Goal: Complete application form: Complete application form

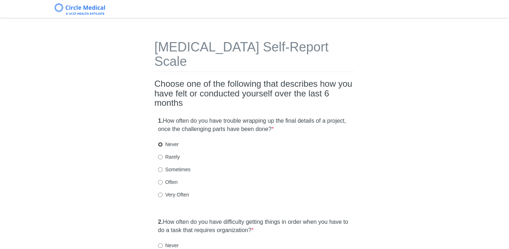
click at [160, 142] on input "Never" at bounding box center [160, 144] width 5 height 5
radio input "true"
click at [160, 155] on input "Rarely" at bounding box center [160, 157] width 5 height 5
radio input "true"
click at [160, 168] on input "Sometimes" at bounding box center [160, 170] width 5 height 5
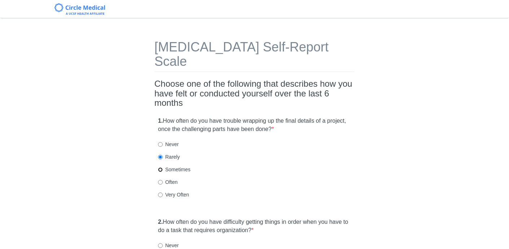
radio input "true"
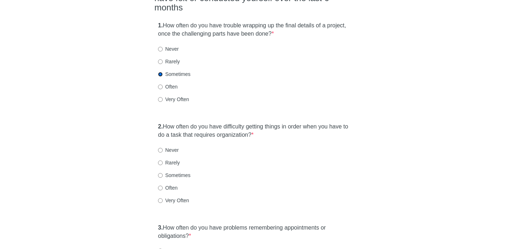
scroll to position [123, 0]
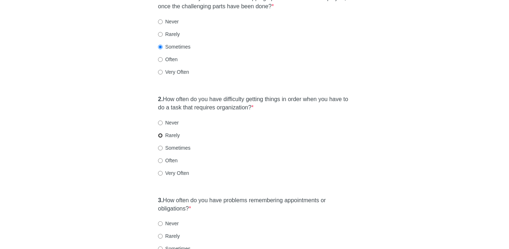
click at [160, 133] on input "Rarely" at bounding box center [160, 135] width 5 height 5
radio input "true"
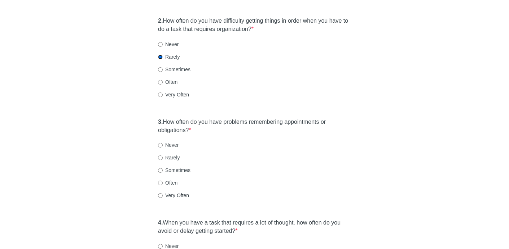
scroll to position [214, 0]
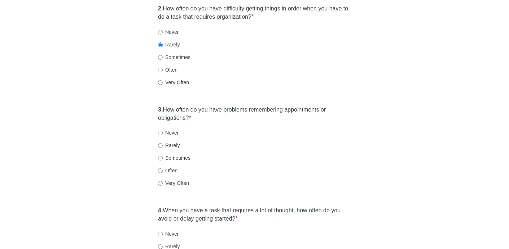
click at [159, 129] on label "Never" at bounding box center [168, 132] width 21 height 7
click at [159, 131] on input "Never" at bounding box center [160, 133] width 5 height 5
radio input "true"
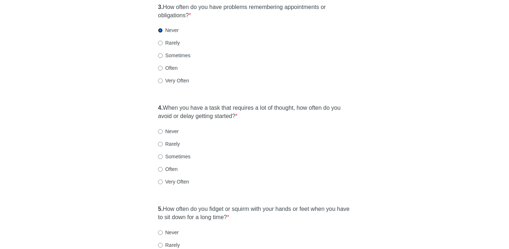
scroll to position [336, 0]
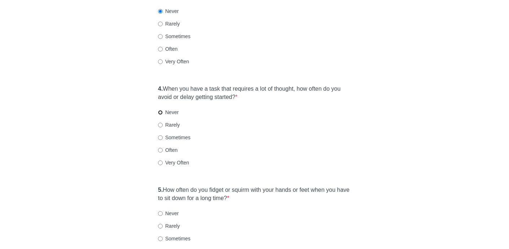
click at [160, 110] on input "Never" at bounding box center [160, 112] width 5 height 5
radio input "true"
click at [159, 123] on input "Rarely" at bounding box center [160, 125] width 5 height 5
radio input "true"
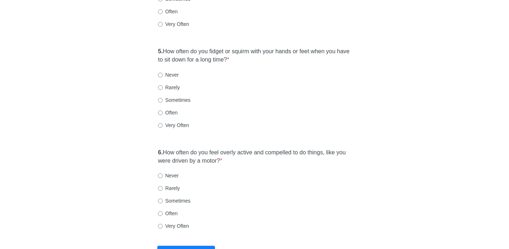
scroll to position [518, 0]
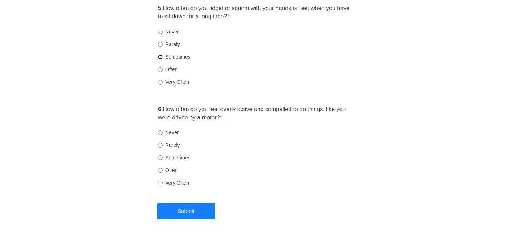
click at [161, 55] on input "Sometimes" at bounding box center [160, 57] width 5 height 5
radio input "true"
click at [160, 67] on input "Often" at bounding box center [160, 69] width 5 height 5
radio input "true"
click at [161, 130] on input "Never" at bounding box center [160, 132] width 5 height 5
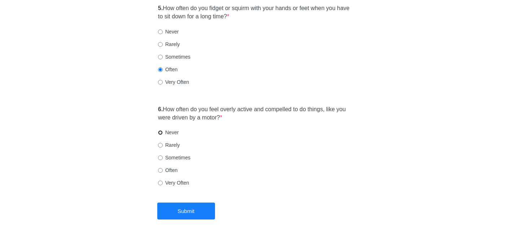
radio input "true"
drag, startPoint x: 193, startPoint y: 194, endPoint x: 195, endPoint y: 190, distance: 4.5
click at [194, 203] on button "Submit" at bounding box center [186, 211] width 58 height 17
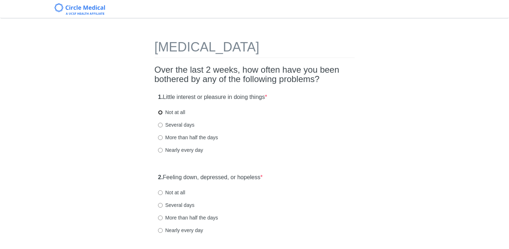
click at [160, 114] on input "Not at all" at bounding box center [160, 112] width 5 height 5
radio input "true"
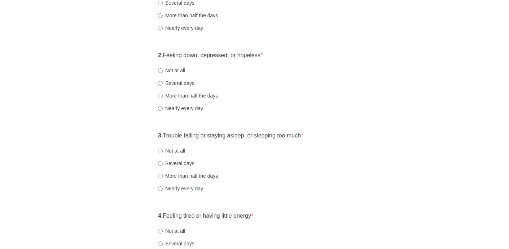
scroll to position [126, 0]
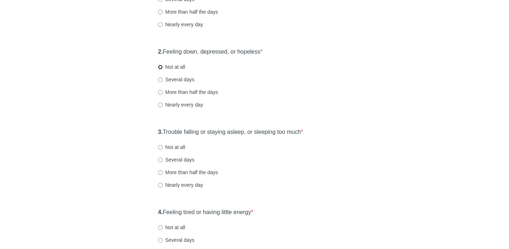
click at [160, 67] on input "Not at all" at bounding box center [160, 67] width 5 height 5
radio input "true"
click at [159, 149] on input "Not at all" at bounding box center [160, 147] width 5 height 5
radio input "true"
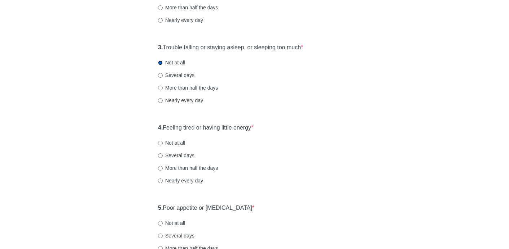
scroll to position [224, 0]
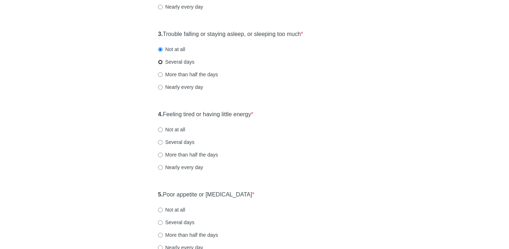
click at [161, 63] on input "Several days" at bounding box center [160, 62] width 5 height 5
radio input "true"
click at [161, 50] on input "Not at all" at bounding box center [160, 49] width 5 height 5
radio input "true"
click at [161, 131] on input "Not at all" at bounding box center [160, 130] width 5 height 5
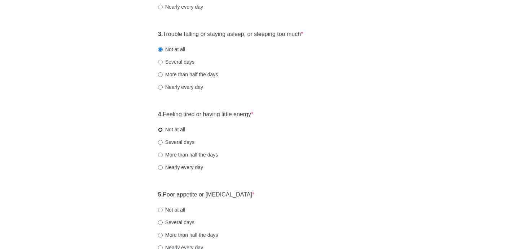
radio input "true"
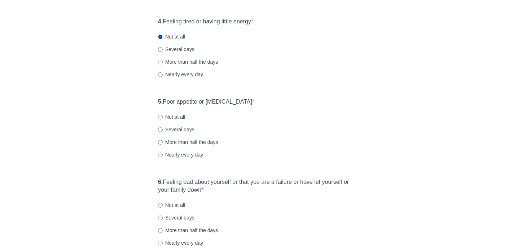
scroll to position [339, 0]
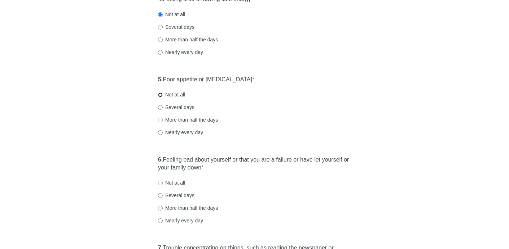
click at [158, 96] on input "Not at all" at bounding box center [160, 95] width 5 height 5
radio input "true"
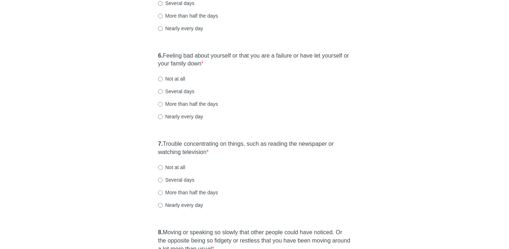
scroll to position [445, 0]
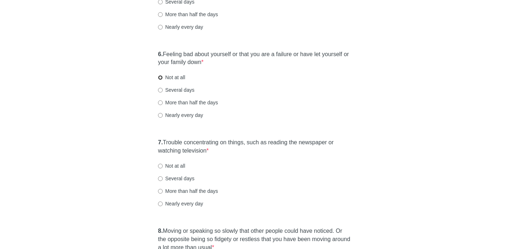
click at [161, 79] on input "Not at all" at bounding box center [160, 77] width 5 height 5
radio input "true"
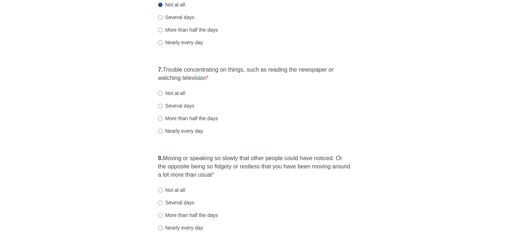
scroll to position [533, 0]
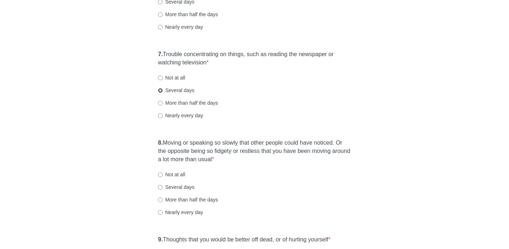
click at [161, 91] on input "Several days" at bounding box center [160, 90] width 5 height 5
radio input "true"
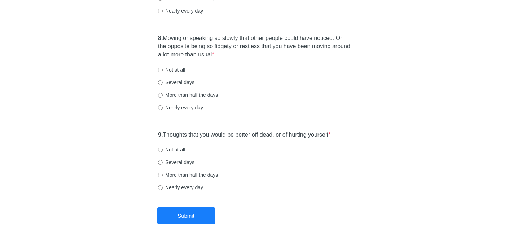
scroll to position [639, 0]
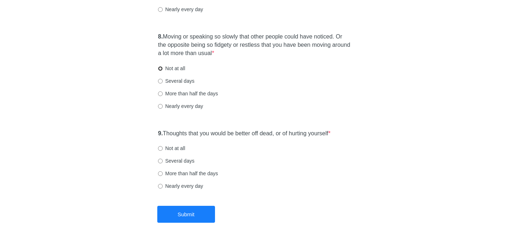
click at [160, 69] on input "Not at all" at bounding box center [160, 68] width 5 height 5
radio input "true"
click at [161, 148] on input "Not at all" at bounding box center [160, 148] width 5 height 5
radio input "true"
click at [191, 214] on button "Submit" at bounding box center [186, 214] width 58 height 17
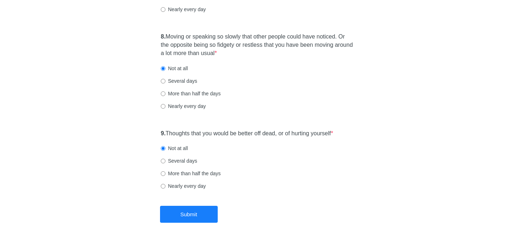
scroll to position [0, 0]
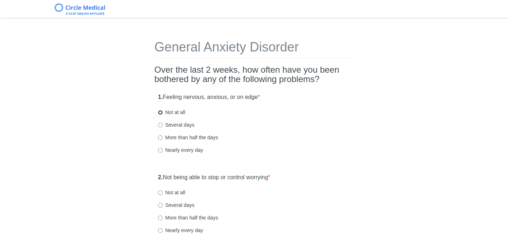
click at [160, 113] on input "Not at all" at bounding box center [160, 112] width 5 height 5
radio input "true"
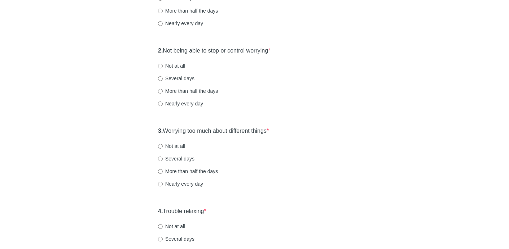
scroll to position [132, 0]
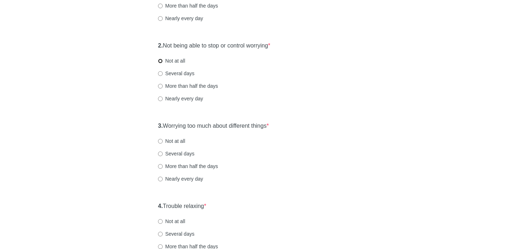
click at [160, 61] on input "Not at all" at bounding box center [160, 61] width 5 height 5
radio input "true"
click at [160, 141] on input "Not at all" at bounding box center [160, 141] width 5 height 5
radio input "true"
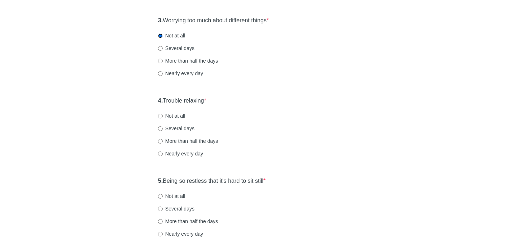
scroll to position [240, 0]
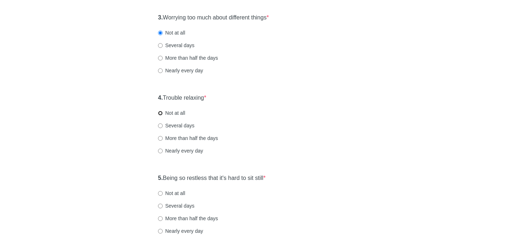
click at [161, 114] on input "Not at all" at bounding box center [160, 113] width 5 height 5
radio input "true"
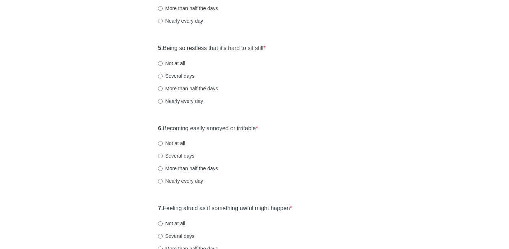
scroll to position [372, 0]
click at [156, 63] on div "5. Being so restless that it's hard to sit still * Not at all Several days More…" at bounding box center [254, 77] width 200 height 75
click at [159, 63] on input "Not at all" at bounding box center [160, 62] width 5 height 5
radio input "true"
click at [163, 144] on label "Not at all" at bounding box center [171, 142] width 27 height 7
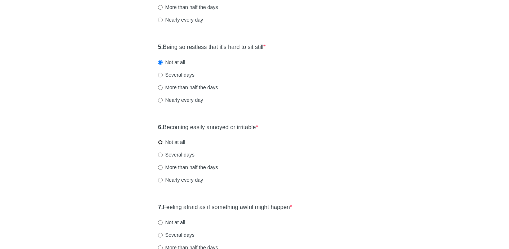
click at [163, 144] on input "Not at all" at bounding box center [160, 142] width 5 height 5
radio input "true"
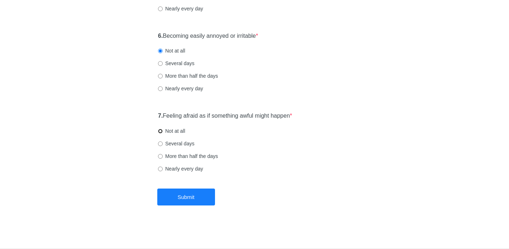
click at [159, 133] on input "Not at all" at bounding box center [160, 131] width 5 height 5
radio input "true"
click at [196, 197] on button "Submit" at bounding box center [186, 197] width 58 height 17
